Goal: Task Accomplishment & Management: Manage account settings

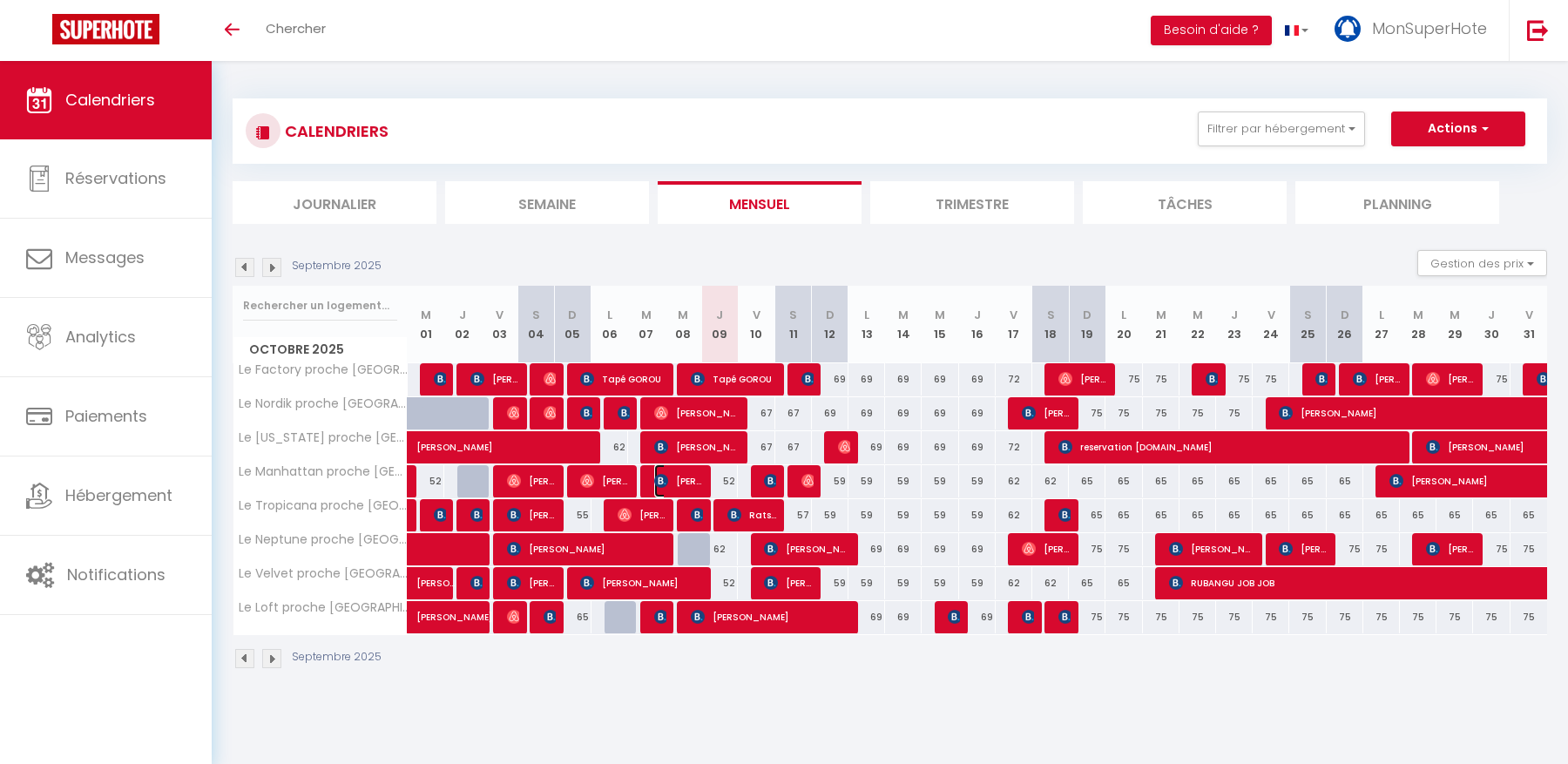
click at [668, 474] on span "[PERSON_NAME]" at bounding box center [678, 480] width 49 height 33
select select "OK"
select select "KO"
select select "0"
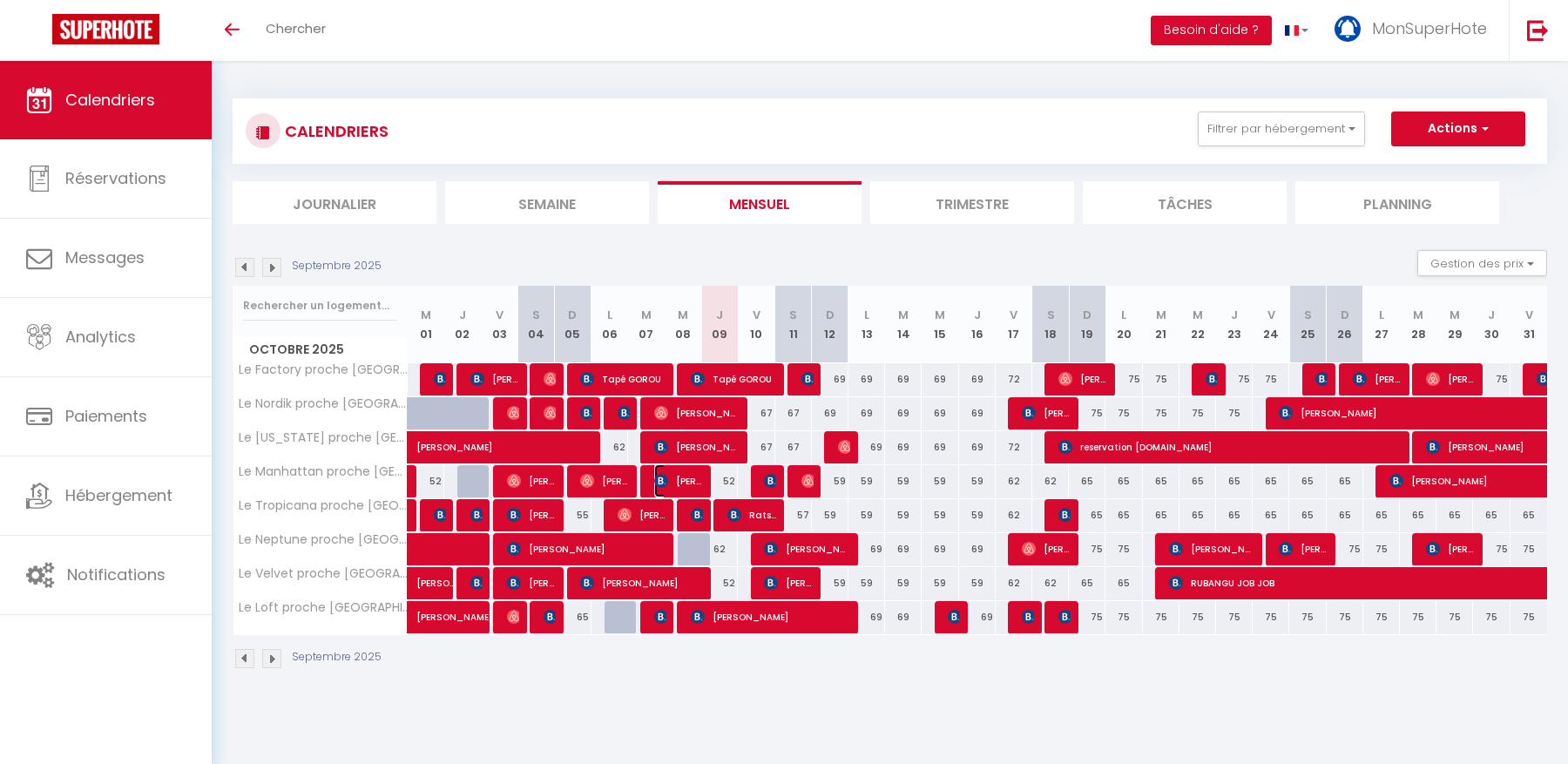
select select "1"
select select
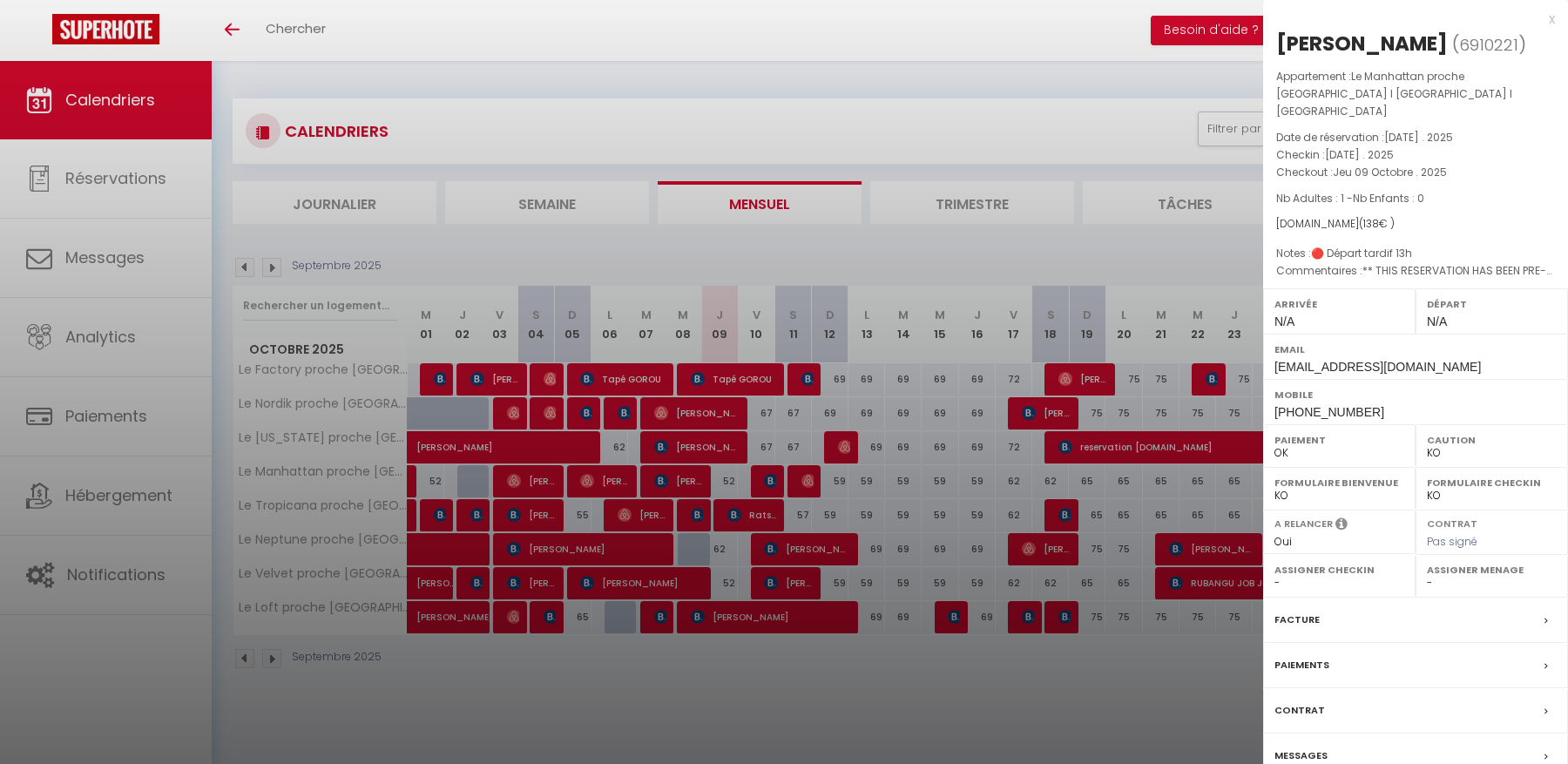
click at [1083, 98] on div at bounding box center [784, 382] width 1568 height 764
